Goal: Task Accomplishment & Management: Use online tool/utility

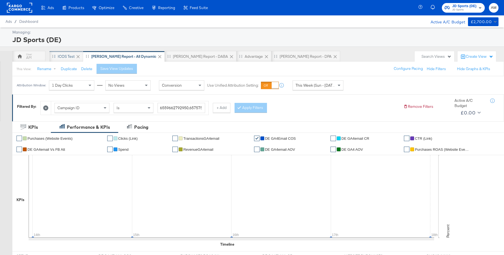
click at [65, 56] on div "iCOS Test" at bounding box center [66, 56] width 17 height 5
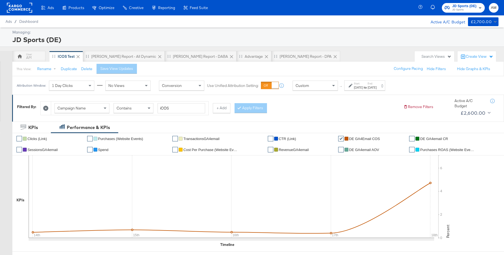
click at [464, 11] on span "JD Sports" at bounding box center [464, 10] width 24 height 4
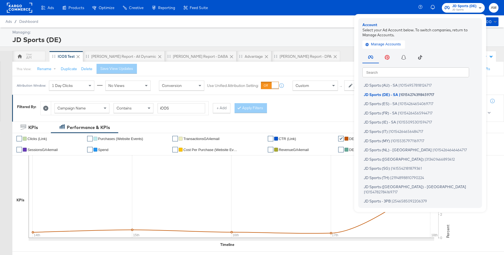
click at [386, 72] on input "text" at bounding box center [415, 72] width 107 height 10
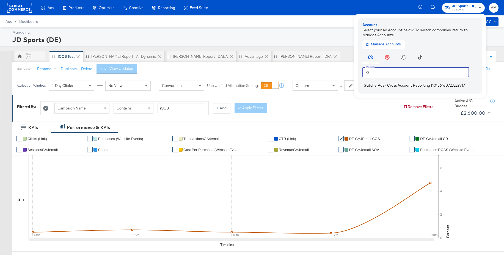
type input "cr"
click at [377, 85] on span "StitcherAds - Cross Account Reporting" at bounding box center [397, 85] width 66 height 4
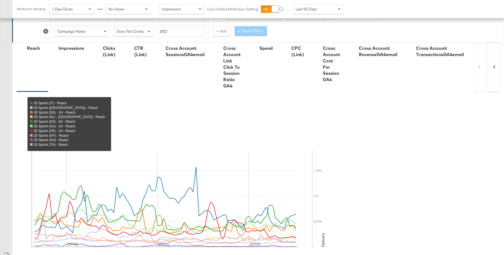
scroll to position [293, 0]
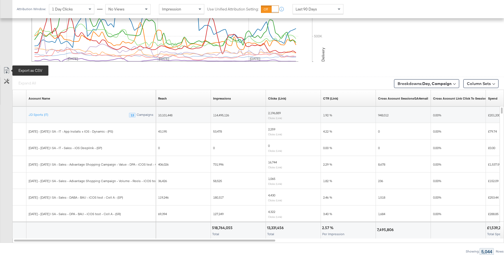
click at [7, 72] on icon at bounding box center [6, 70] width 7 height 7
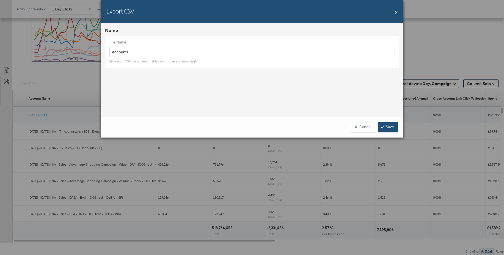
click at [386, 127] on link "Save" at bounding box center [388, 127] width 20 height 10
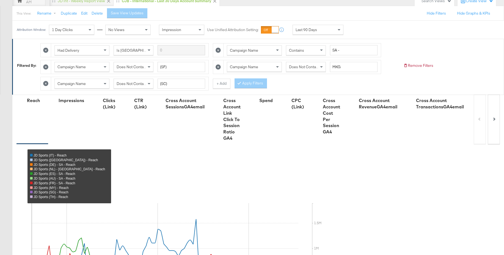
scroll to position [0, 0]
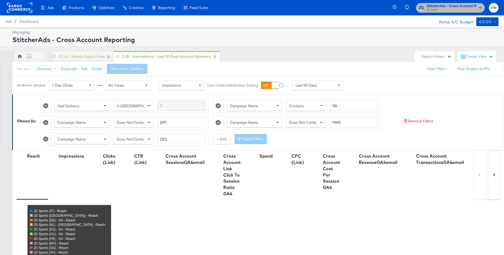
click at [431, 10] on span "JD Sports" at bounding box center [452, 10] width 50 height 4
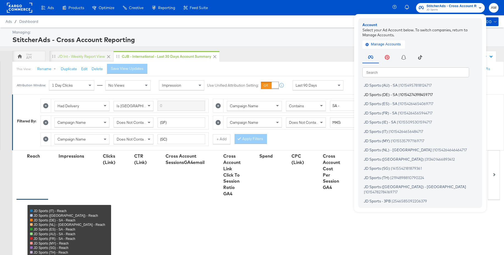
click at [378, 93] on span "JD Sports (DE) - SA" at bounding box center [381, 94] width 34 height 4
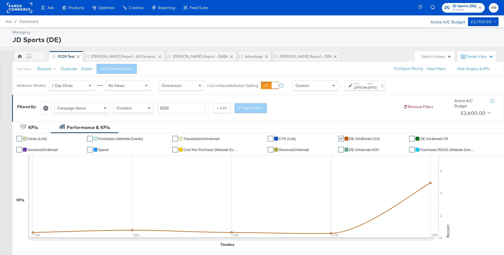
click at [368, 88] on strong "to" at bounding box center [365, 87] width 5 height 4
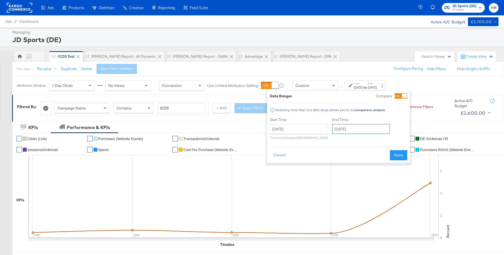
click at [357, 131] on input "September 27th 2025" at bounding box center [361, 129] width 58 height 10
click at [367, 172] on td "17" at bounding box center [366, 172] width 9 height 8
type input "September 17th 2025"
click at [393, 154] on button "Apply" at bounding box center [398, 155] width 17 height 10
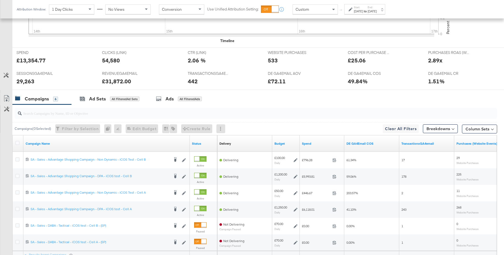
scroll to position [257, 0]
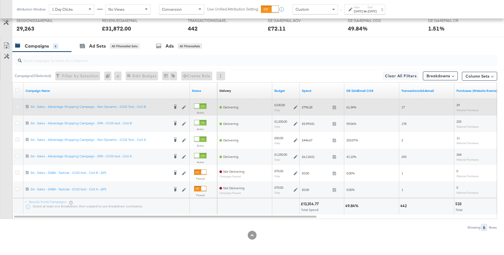
click at [18, 106] on icon at bounding box center [17, 107] width 4 height 4
click at [0, 0] on input "checkbox" at bounding box center [0, 0] width 0 height 0
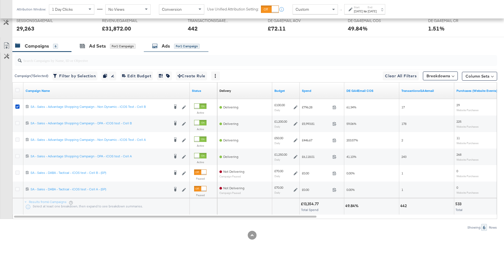
click at [166, 44] on div "Ads" at bounding box center [166, 46] width 8 height 6
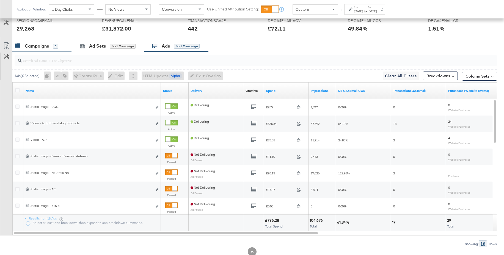
click at [46, 48] on div "Campaigns" at bounding box center [37, 46] width 24 height 6
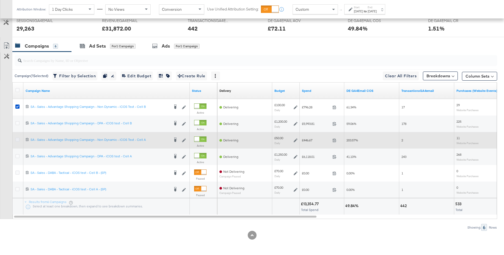
click at [17, 140] on icon at bounding box center [17, 140] width 4 height 4
click at [0, 0] on input "checkbox" at bounding box center [0, 0] width 0 height 0
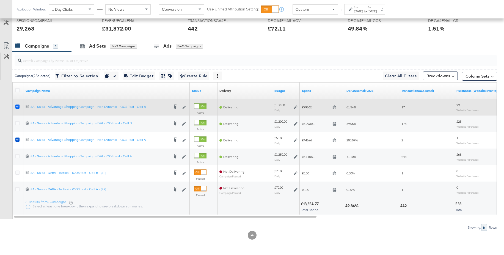
click at [17, 107] on icon at bounding box center [17, 107] width 4 height 4
click at [0, 0] on input "checkbox" at bounding box center [0, 0] width 0 height 0
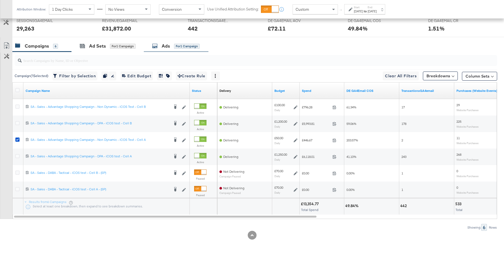
click at [163, 47] on div "Ads" at bounding box center [166, 46] width 8 height 6
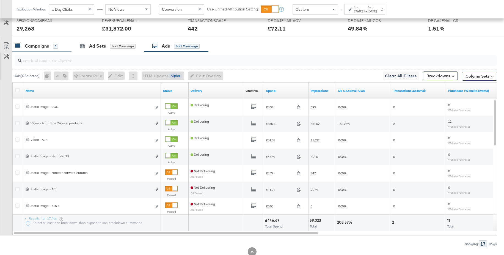
click at [45, 47] on div "Campaigns" at bounding box center [37, 46] width 24 height 6
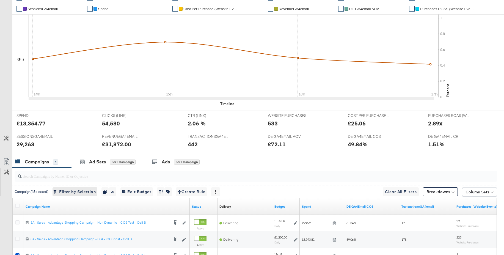
scroll to position [0, 0]
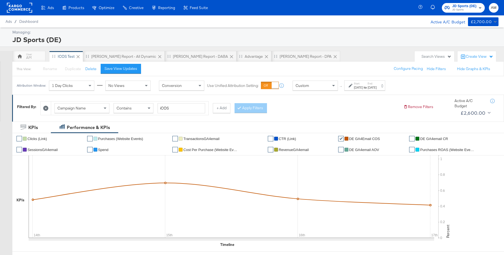
click at [363, 87] on div "Sep 14th 2025" at bounding box center [358, 87] width 9 height 4
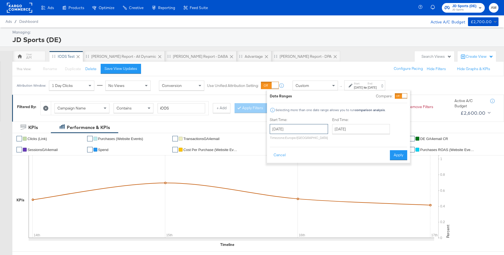
click at [304, 130] on input "September 14th 2025" at bounding box center [299, 129] width 58 height 10
click at [278, 141] on span "‹" at bounding box center [276, 140] width 9 height 8
click at [304, 186] on td "27" at bounding box center [304, 188] width 9 height 8
type input "August 27th 2025"
click at [371, 130] on input "September 17th 2025" at bounding box center [361, 129] width 58 height 10
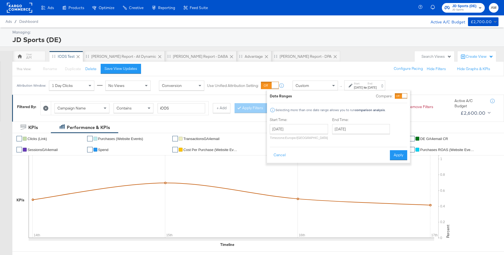
click at [403, 128] on div "Start Time: August 27th 2025 ‹ August 2025 › Su Mo Tu We Th Fr Sa 27 28 29 30 3…" at bounding box center [339, 129] width 138 height 25
click at [400, 155] on button "Apply" at bounding box center [398, 155] width 17 height 10
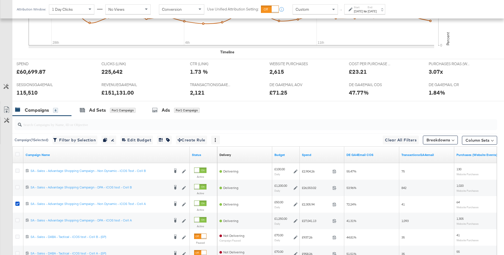
scroll to position [257, 0]
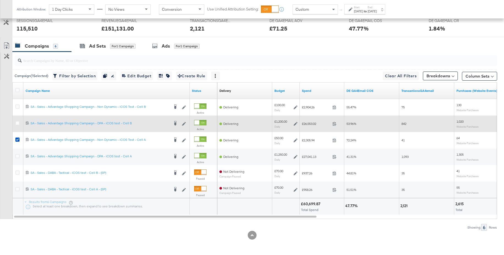
click at [295, 124] on icon at bounding box center [296, 124] width 4 height 4
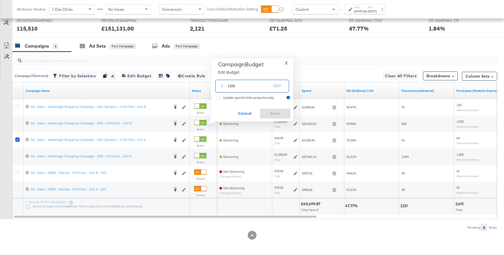
drag, startPoint x: 234, startPoint y: 86, endPoint x: 218, endPoint y: 85, distance: 15.4
click at [218, 85] on div "£ 1200 GBP" at bounding box center [252, 86] width 74 height 12
type input "1100"
click at [272, 112] on span "Save" at bounding box center [275, 113] width 26 height 7
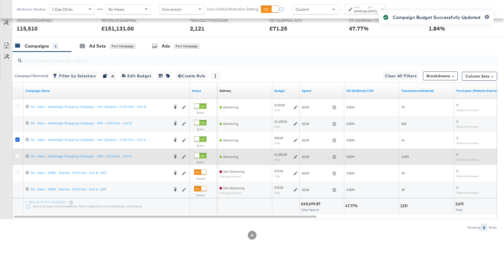
click at [295, 157] on icon at bounding box center [296, 157] width 4 height 4
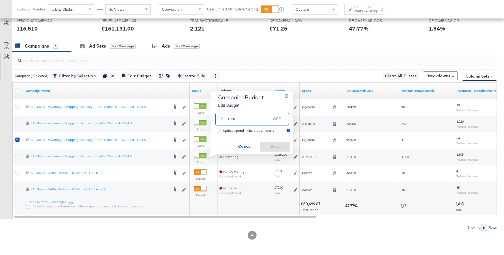
drag, startPoint x: 243, startPoint y: 120, endPoint x: 218, endPoint y: 118, distance: 25.7
click at [218, 118] on div "£ 1250 GBP" at bounding box center [252, 119] width 74 height 12
type input "1150"
click at [271, 145] on span "Save" at bounding box center [275, 146] width 26 height 7
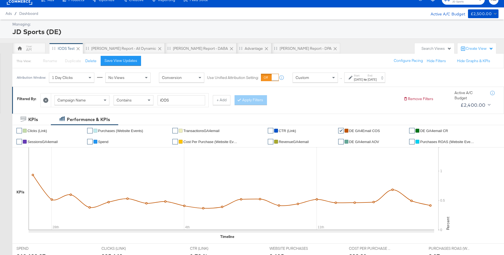
scroll to position [0, 0]
